Goal: Task Accomplishment & Management: Complete application form

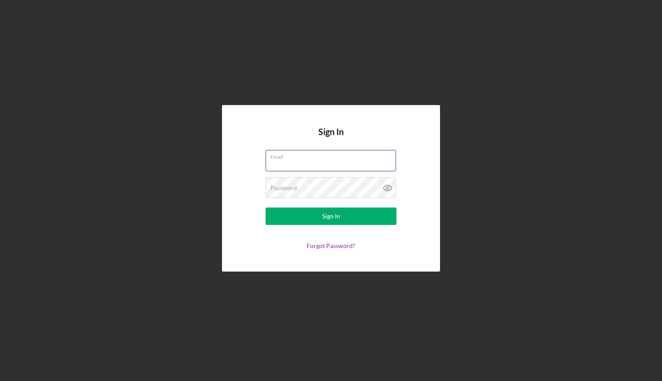
type input "[EMAIL_ADDRESS][DOMAIN_NAME]"
click at [331, 216] on button "Sign In" at bounding box center [331, 216] width 131 height 17
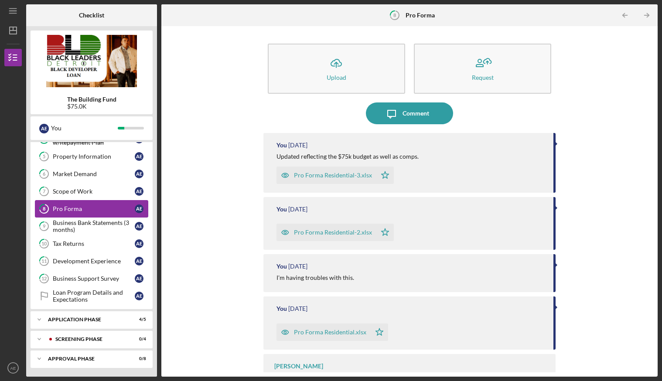
scroll to position [99, 0]
click at [85, 321] on div "Application Phase" at bounding box center [95, 319] width 94 height 5
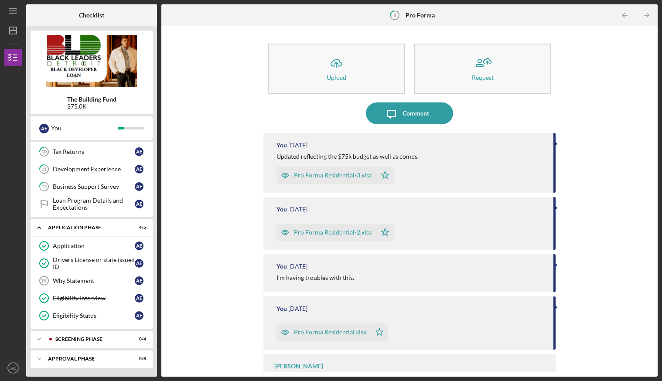
scroll to position [191, 0]
click at [89, 337] on div "Screening Phase" at bounding box center [98, 339] width 86 height 5
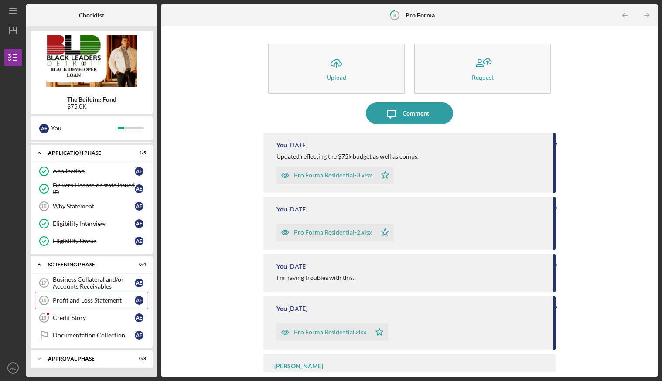
scroll to position [266, 0]
click at [102, 316] on div "Credit Story" at bounding box center [94, 317] width 82 height 7
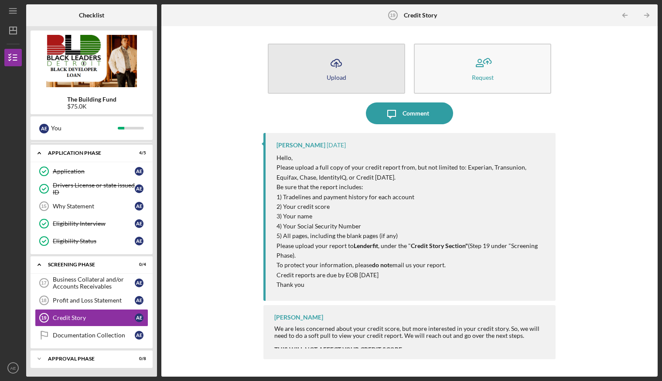
click at [337, 74] on div "Upload" at bounding box center [337, 77] width 20 height 7
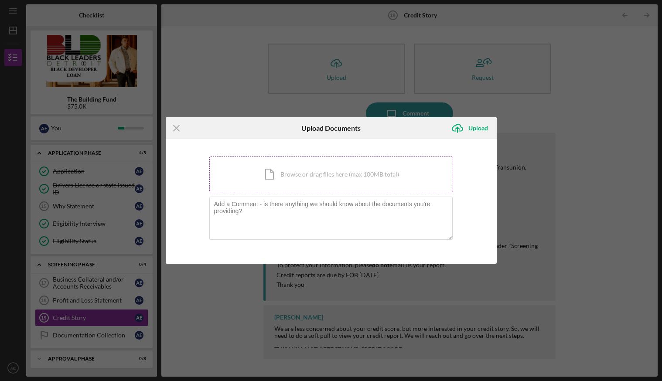
click at [314, 175] on div "Icon/Document Browse or drag files here (max 100MB total) Tap to choose files o…" at bounding box center [331, 175] width 244 height 36
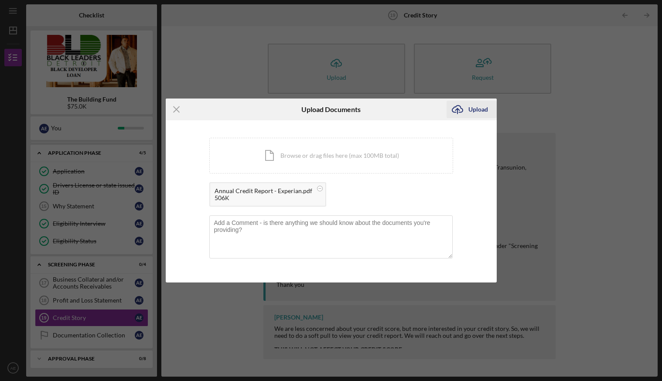
click at [479, 110] on div "Upload" at bounding box center [478, 109] width 20 height 17
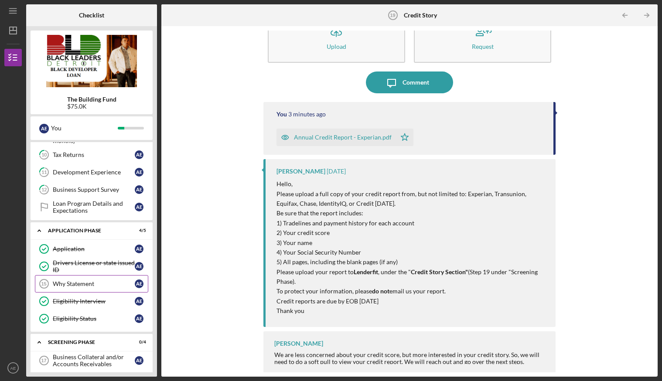
scroll to position [190, 0]
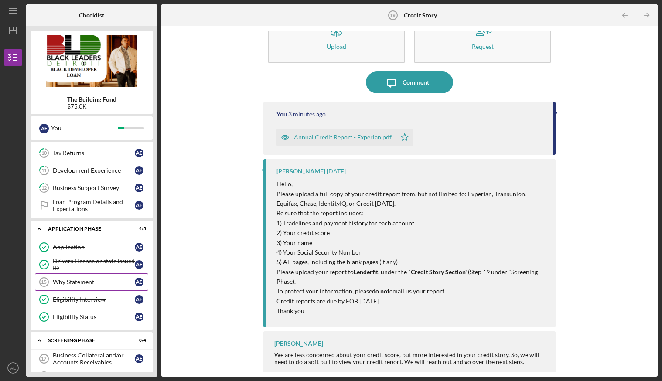
click at [100, 279] on div "Why Statement" at bounding box center [94, 282] width 82 height 7
